Goal: Task Accomplishment & Management: Manage account settings

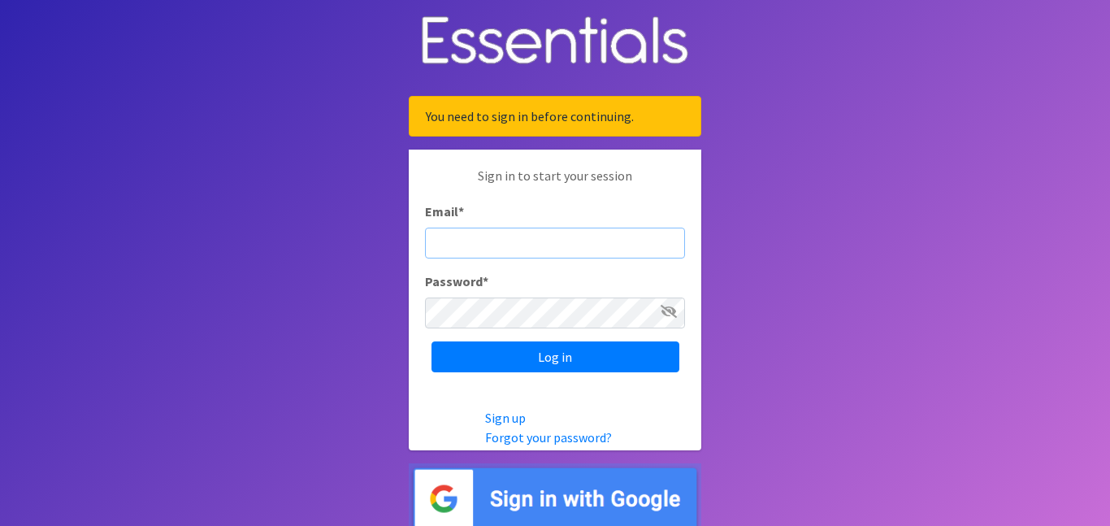
scroll to position [8, 0]
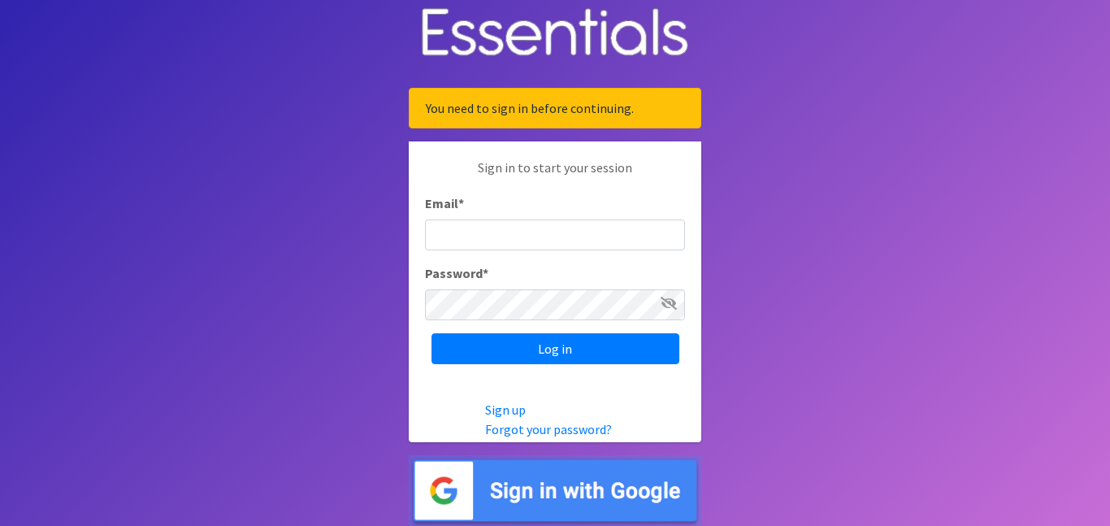
click at [628, 517] on img at bounding box center [555, 490] width 292 height 71
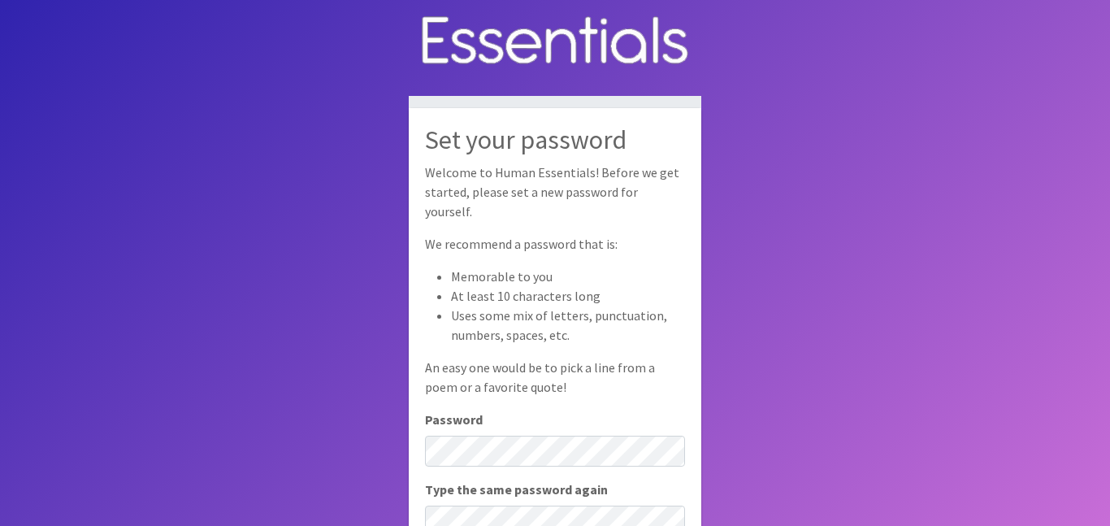
scroll to position [109, 0]
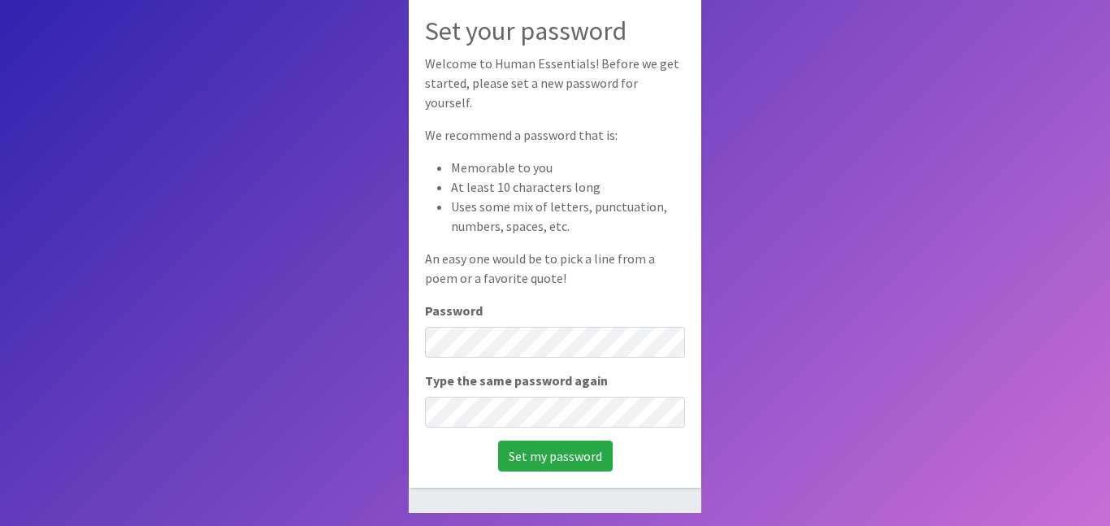
click at [582, 353] on div "Set your password Welcome to Human Essentials! Before we get started, please se…" at bounding box center [555, 242] width 292 height 487
click at [582, 348] on div "Set your password Welcome to Human Essentials! Before we get started, please se…" at bounding box center [555, 242] width 292 height 487
click at [550, 461] on input "Set my password" at bounding box center [555, 455] width 115 height 31
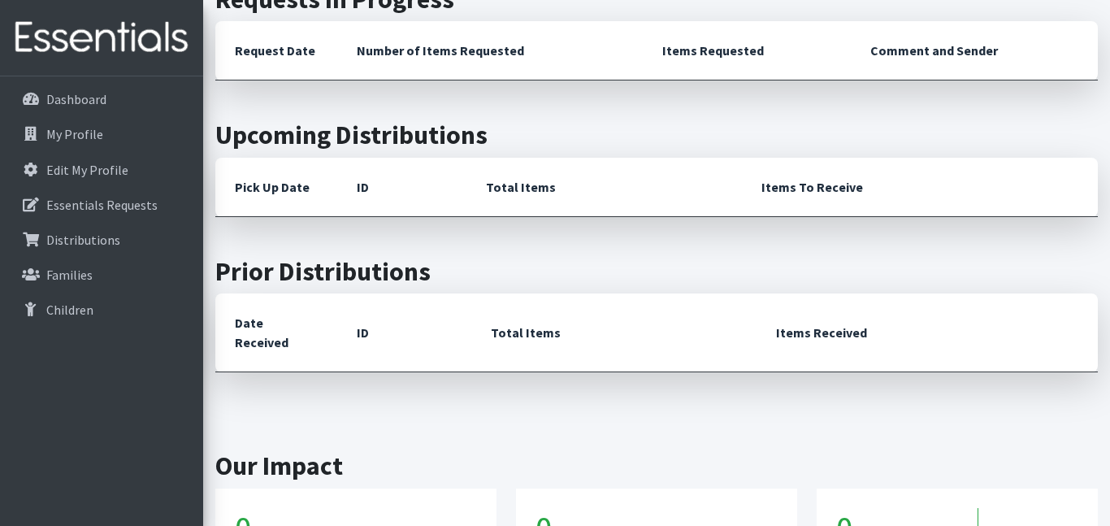
scroll to position [467, 0]
